Goal: Task Accomplishment & Management: Use online tool/utility

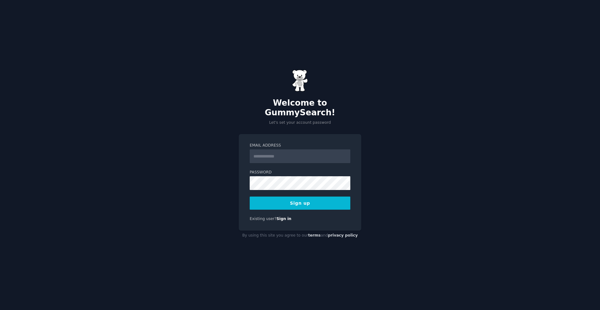
click at [0, 310] on com-1password-button at bounding box center [0, 310] width 0 height 0
click at [351, 189] on div "**********" at bounding box center [300, 182] width 122 height 97
click at [301, 199] on button "Sign up" at bounding box center [300, 203] width 101 height 13
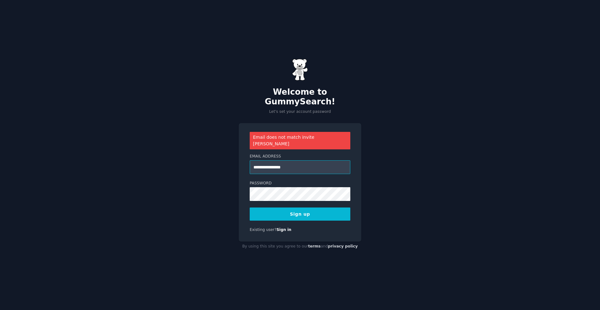
drag, startPoint x: 294, startPoint y: 160, endPoint x: 257, endPoint y: 161, distance: 36.9
click at [257, 161] on input "**********" at bounding box center [300, 167] width 101 height 14
type input "**********"
click at [345, 227] on div "Existing user? Sign in" at bounding box center [300, 230] width 101 height 6
click at [305, 207] on button "Sign up" at bounding box center [300, 213] width 101 height 13
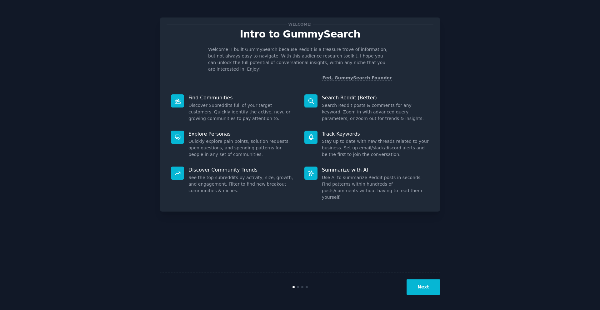
click at [427, 288] on button "Next" at bounding box center [422, 286] width 33 height 15
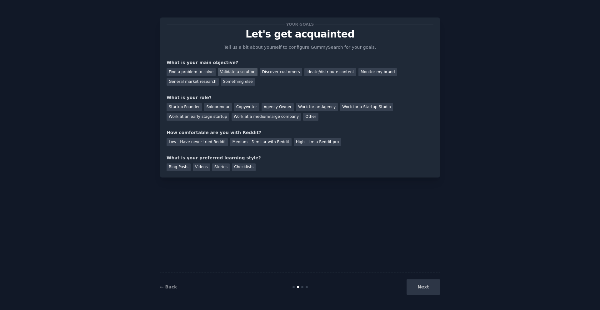
click at [239, 72] on div "Validate a solution" at bounding box center [238, 72] width 40 height 8
click at [218, 107] on div "Solopreneur" at bounding box center [217, 107] width 27 height 8
click at [210, 143] on div "Low - Have never tried Reddit" at bounding box center [197, 142] width 61 height 8
click at [201, 168] on div "Videos" at bounding box center [201, 167] width 17 height 8
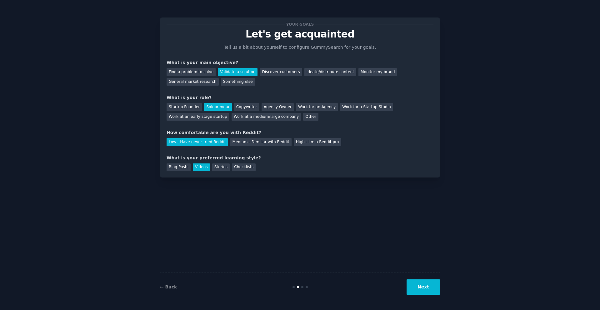
click at [424, 288] on button "Next" at bounding box center [422, 286] width 33 height 15
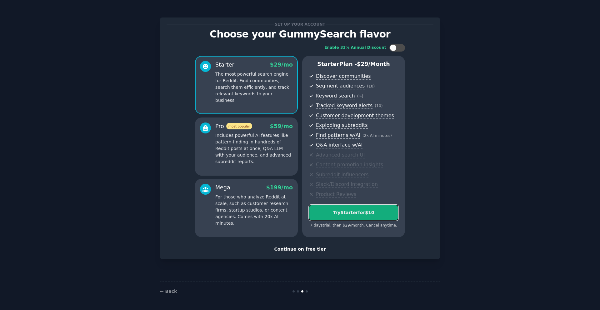
click at [352, 212] on div "Try Starter for $10" at bounding box center [353, 212] width 89 height 7
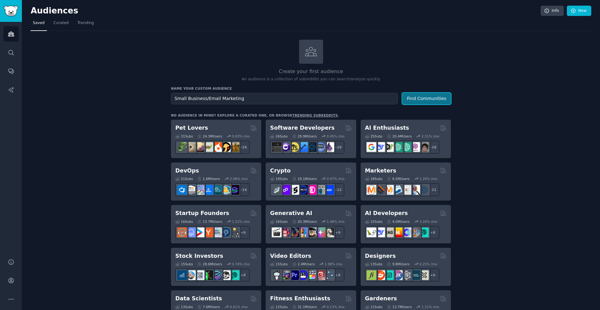
click at [427, 98] on button "Find Communities" at bounding box center [426, 99] width 49 height 12
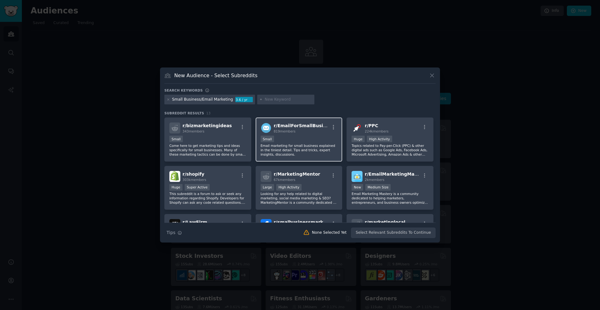
click at [305, 135] on div "r/ EmailForSmallBusiness 819 members Small Email marketing for small business e…" at bounding box center [299, 139] width 87 height 44
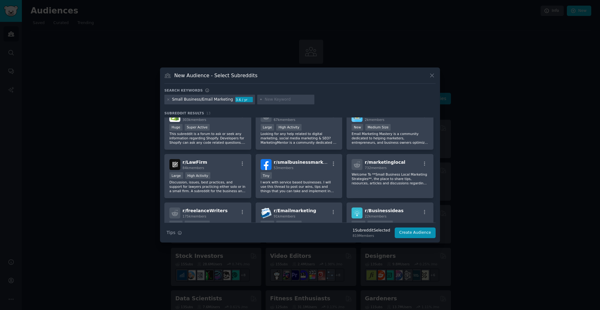
scroll to position [48, 0]
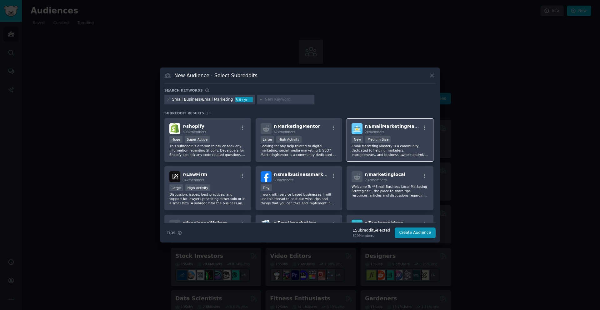
click at [398, 134] on div "r/ EmailMarketingMastery 2k members New Medium Size Email Marketing Mastery is …" at bounding box center [389, 140] width 87 height 44
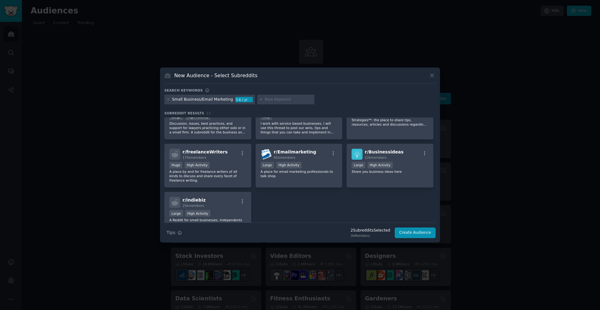
scroll to position [121, 0]
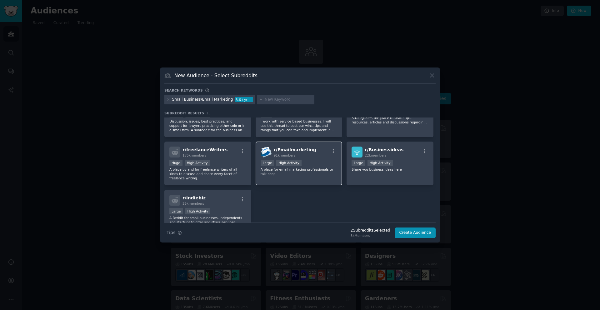
click at [312, 159] on div "r/ Emailmarketing 91k members Large High Activity A place for email marketing p…" at bounding box center [299, 164] width 87 height 44
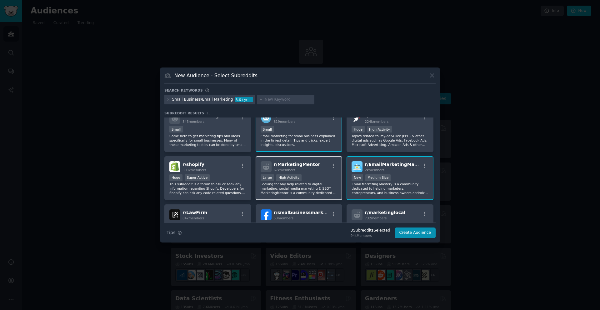
scroll to position [0, 0]
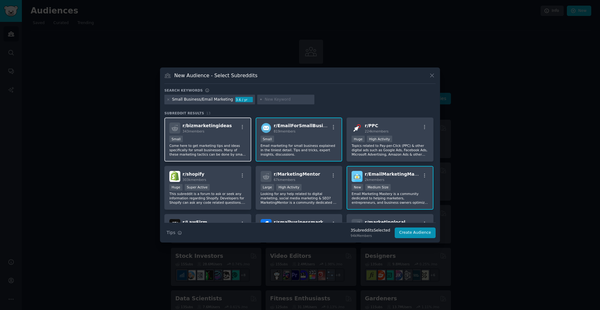
click at [215, 137] on div "Small" at bounding box center [207, 140] width 77 height 8
click at [435, 77] on icon at bounding box center [432, 75] width 7 height 7
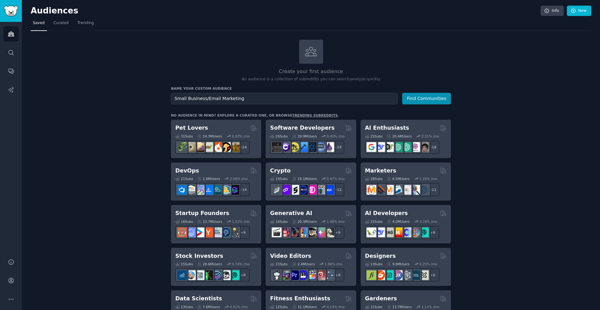
click at [434, 77] on p "An audience is a collection of subreddits you can search/analyze quickly" at bounding box center [311, 80] width 280 height 6
click at [241, 100] on input "Small Business/Email Marketing" at bounding box center [284, 99] width 227 height 12
type input "Small Business"
click at [433, 99] on button "Find Communities" at bounding box center [426, 99] width 49 height 12
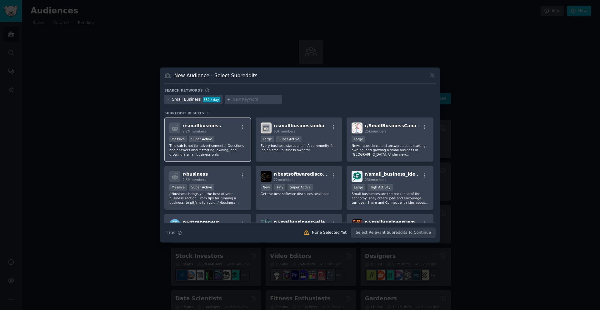
click at [225, 135] on div "r/ smallbusiness 2.2M members Massive Super Active This sub is not for advertis…" at bounding box center [207, 139] width 87 height 44
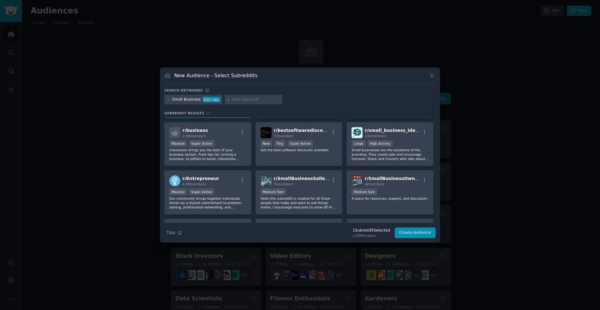
scroll to position [42, 0]
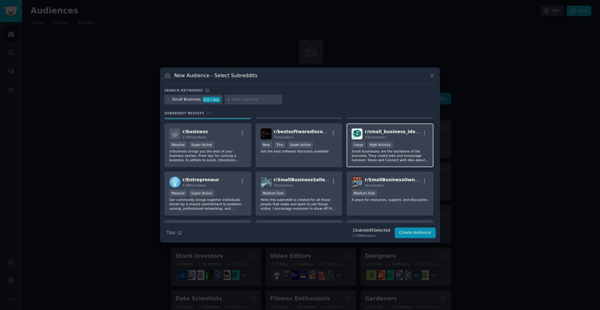
click at [403, 143] on div ">= 80th percentile for submissions / day Large High Activity" at bounding box center [389, 146] width 77 height 8
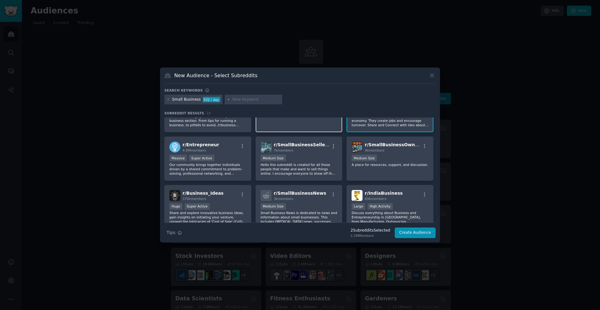
scroll to position [78, 0]
click at [403, 155] on div "1000 - 10,000 members Medium Size" at bounding box center [389, 158] width 77 height 8
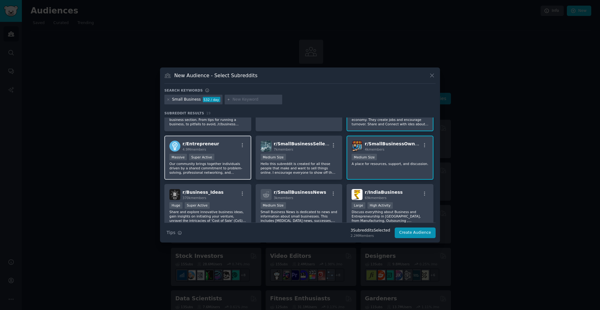
click at [225, 155] on div "Massive Super Active" at bounding box center [207, 158] width 77 height 8
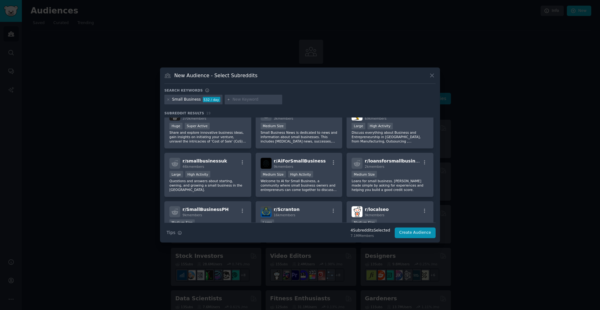
scroll to position [153, 0]
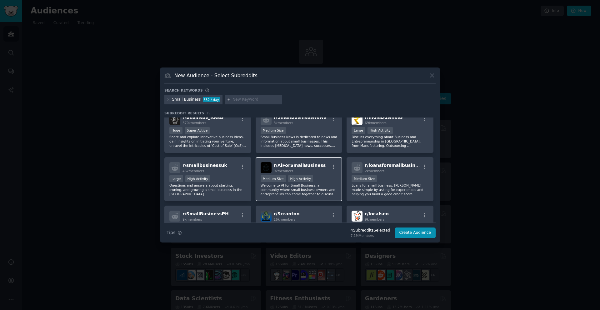
click at [321, 172] on div "r/ AiForSmallBusiness 9k members" at bounding box center [299, 167] width 77 height 11
click at [227, 100] on icon at bounding box center [228, 99] width 3 height 3
click at [236, 101] on input "text" at bounding box center [255, 100] width 47 height 6
type input "email marketing"
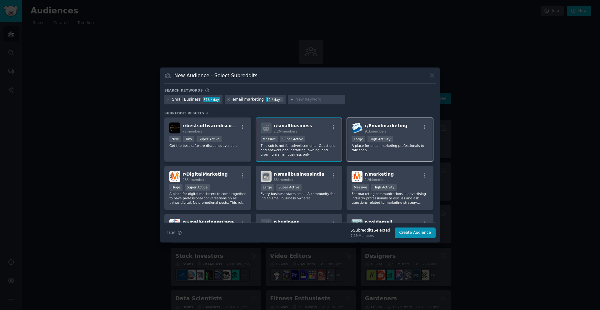
click at [407, 137] on div "Large High Activity" at bounding box center [389, 140] width 77 height 8
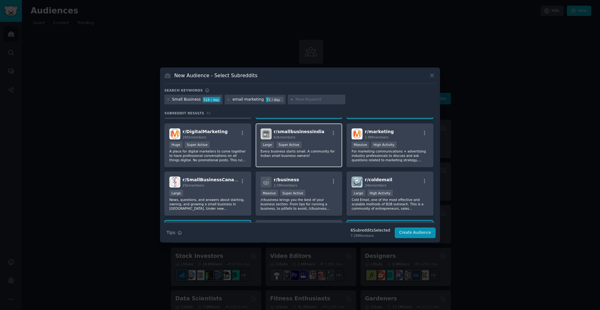
scroll to position [43, 0]
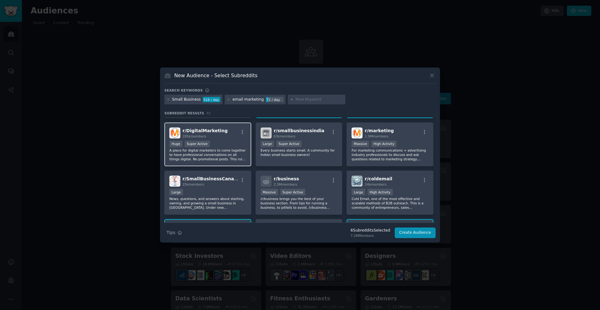
click at [223, 141] on div "Huge Super Active" at bounding box center [207, 145] width 77 height 8
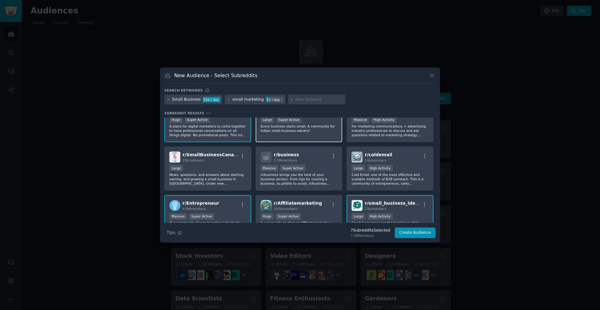
scroll to position [69, 0]
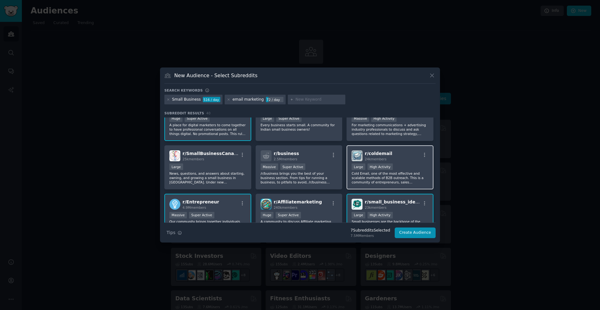
click at [409, 164] on div "Large High Activity" at bounding box center [389, 167] width 77 height 8
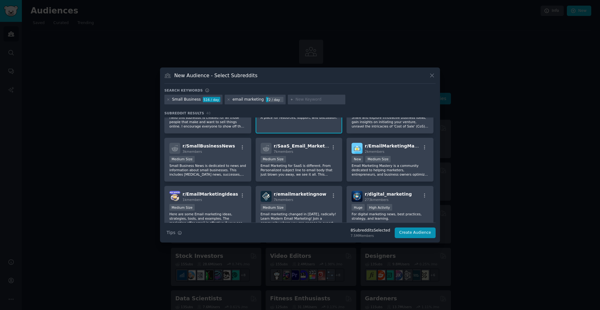
scroll to position [227, 0]
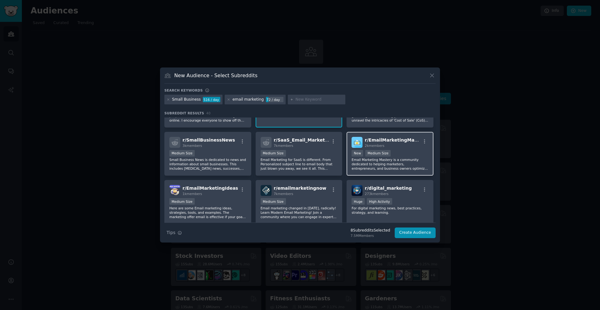
click at [399, 150] on div "1000 - 10,000 members New Medium Size" at bounding box center [389, 154] width 77 height 8
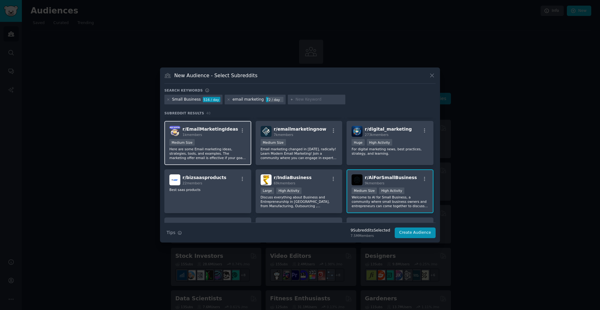
scroll to position [290, 0]
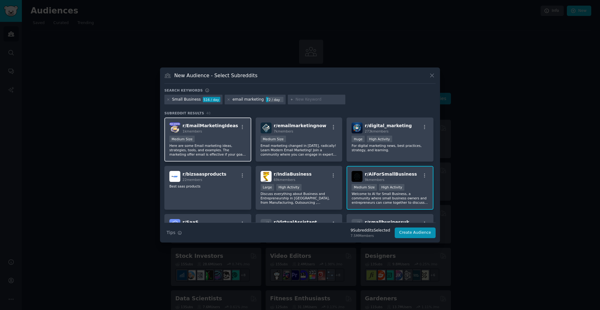
click at [221, 137] on div "Medium Size" at bounding box center [207, 140] width 77 height 8
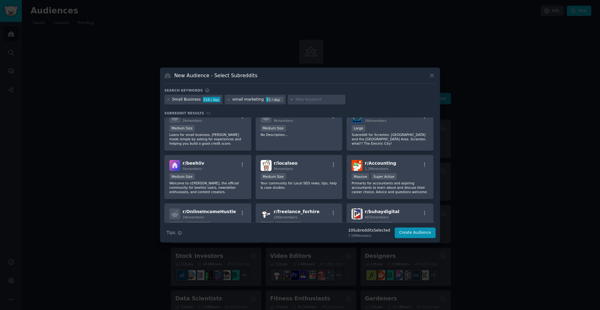
scroll to position [446, 0]
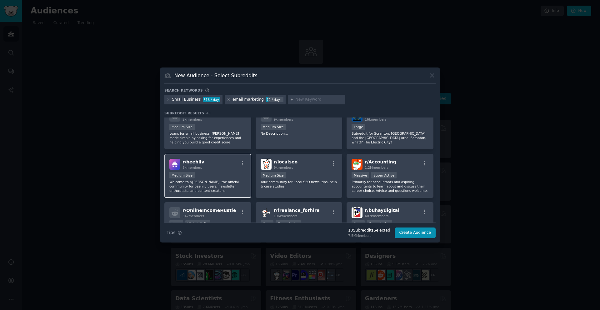
click at [219, 172] on div "Medium Size" at bounding box center [207, 176] width 77 height 8
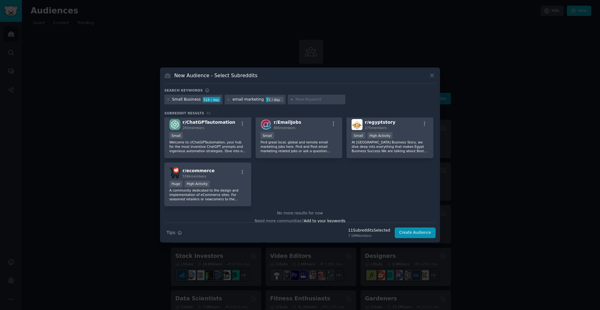
scroll to position [584, 0]
click at [415, 234] on button "Create Audience" at bounding box center [415, 232] width 41 height 11
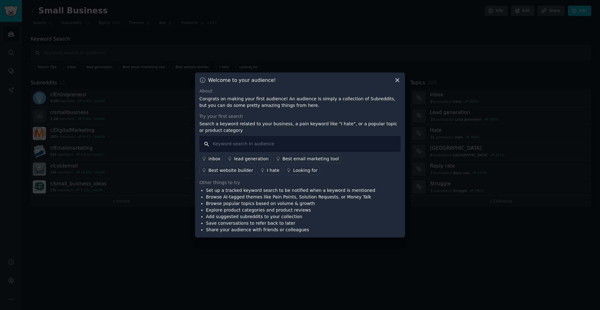
click at [279, 144] on input "text" at bounding box center [299, 144] width 201 height 16
click at [213, 146] on input "deliverability" at bounding box center [299, 144] width 201 height 16
type input "email deliverability"
click at [255, 146] on input "email deliverability" at bounding box center [299, 144] width 201 height 16
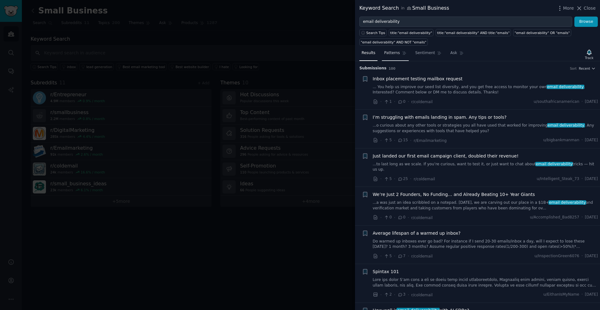
click at [392, 54] on span "Patterns" at bounding box center [392, 53] width 16 height 6
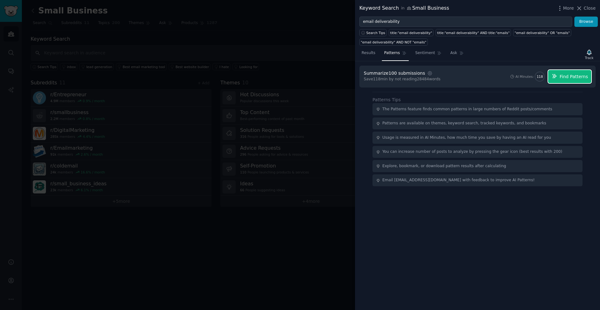
click at [567, 78] on span "Find Patterns" at bounding box center [574, 76] width 28 height 7
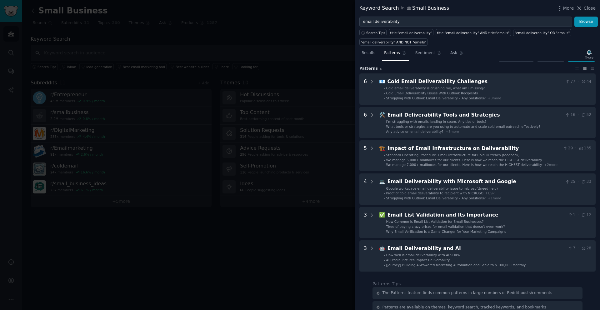
scroll to position [15, 0]
click at [421, 54] on span "Sentiment" at bounding box center [425, 53] width 20 height 6
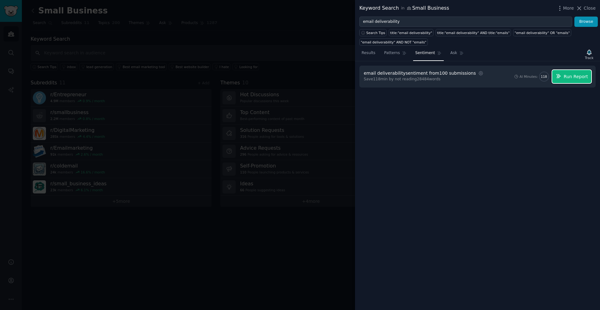
click at [570, 78] on span "Run Report" at bounding box center [576, 76] width 24 height 7
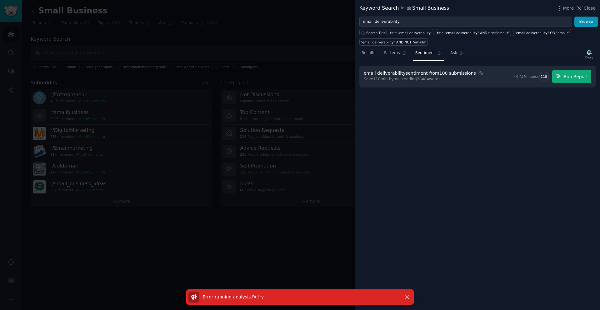
click at [254, 298] on span "Retry" at bounding box center [258, 296] width 12 height 5
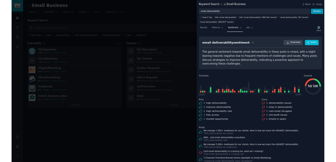
scroll to position [1, 0]
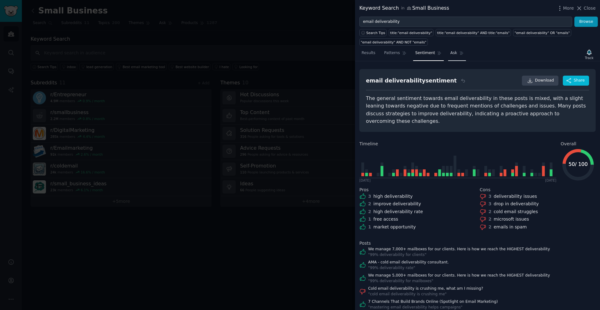
click at [454, 54] on span "Ask" at bounding box center [453, 53] width 7 height 6
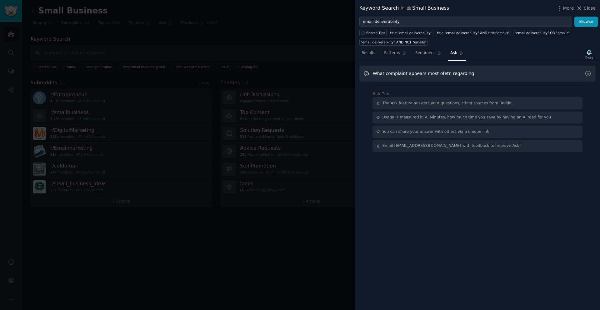
click at [442, 74] on input "What complaint appears most ofetn regarding" at bounding box center [477, 74] width 236 height 16
click at [480, 73] on input "What complaint appears most often regarding" at bounding box center [477, 74] width 236 height 16
type input "What complaint appears most often regarding emailing for small businesses"
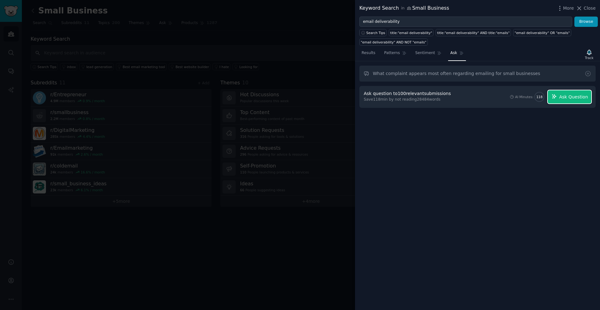
click at [571, 96] on span "Ask Question" at bounding box center [573, 97] width 29 height 7
